Goal: Complete application form

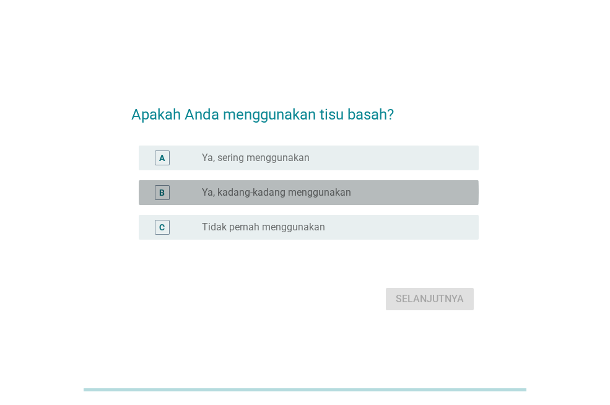
click at [359, 188] on div "radio_button_unchecked Ya, kadang-kadang menggunakan" at bounding box center [330, 192] width 257 height 12
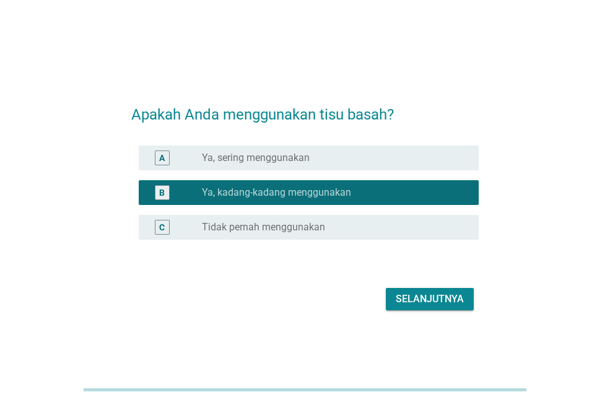
click at [421, 298] on div "Selanjutnya" at bounding box center [430, 299] width 68 height 15
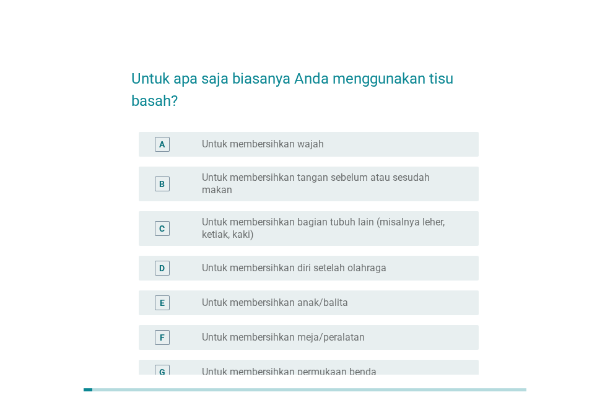
click at [393, 146] on div "radio_button_unchecked Untuk membersihkan wajah" at bounding box center [330, 144] width 257 height 12
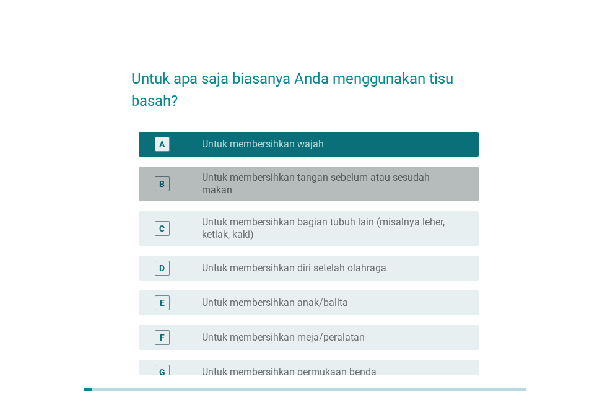
click at [394, 178] on label "Untuk membersihkan tangan sebelum atau sesudah makan" at bounding box center [330, 184] width 257 height 25
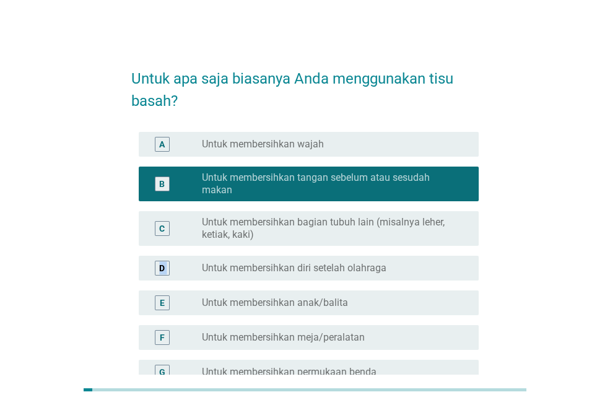
drag, startPoint x: 609, startPoint y: 237, endPoint x: 607, endPoint y: 281, distance: 44.0
click at [607, 281] on div "Untuk apa saja biasanya Anda menggunakan tisu basah? A radio_button_unchecked U…" at bounding box center [305, 256] width 610 height 513
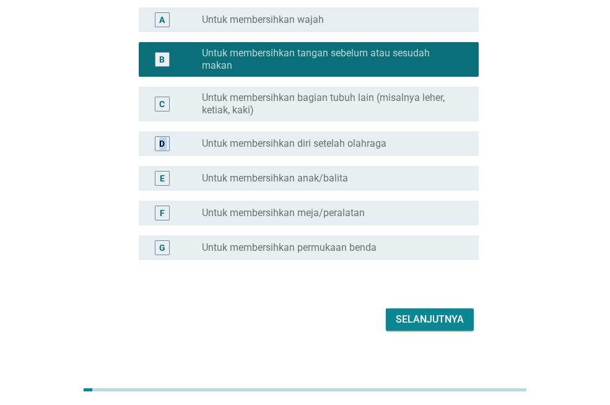
scroll to position [126, 0]
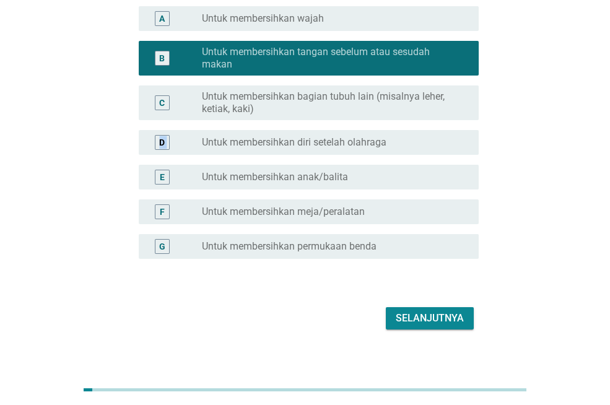
click at [445, 320] on div "Selanjutnya" at bounding box center [430, 318] width 68 height 15
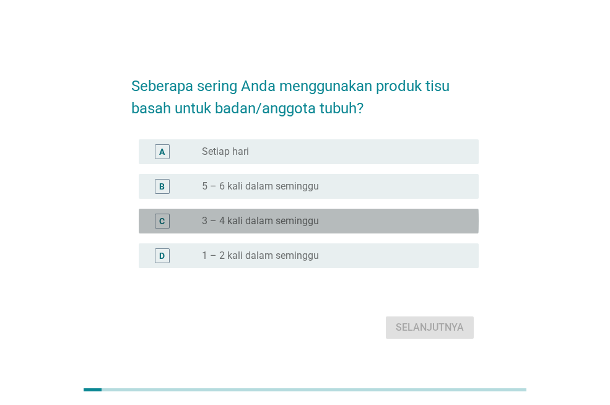
click at [411, 230] on div "C radio_button_unchecked 3 – 4 kali dalam seminggu" at bounding box center [309, 221] width 340 height 25
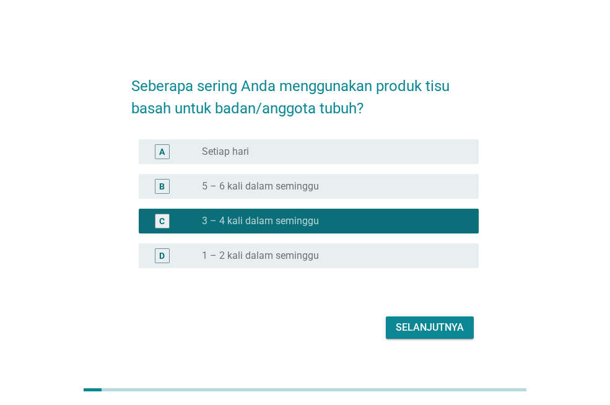
click at [461, 258] on div "radio_button_unchecked 1 – 2 kali dalam seminggu" at bounding box center [335, 256] width 267 height 12
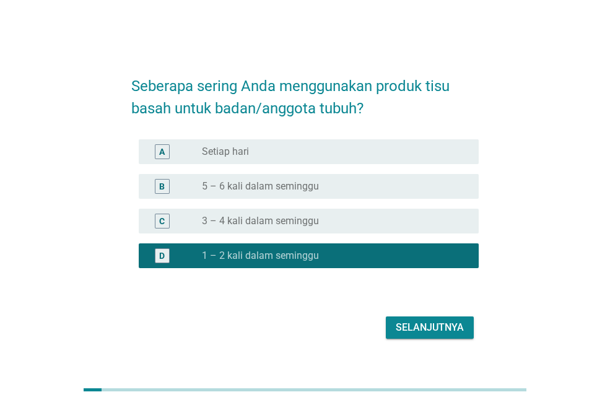
click at [449, 328] on div "Selanjutnya" at bounding box center [430, 327] width 68 height 15
